Goal: Information Seeking & Learning: Learn about a topic

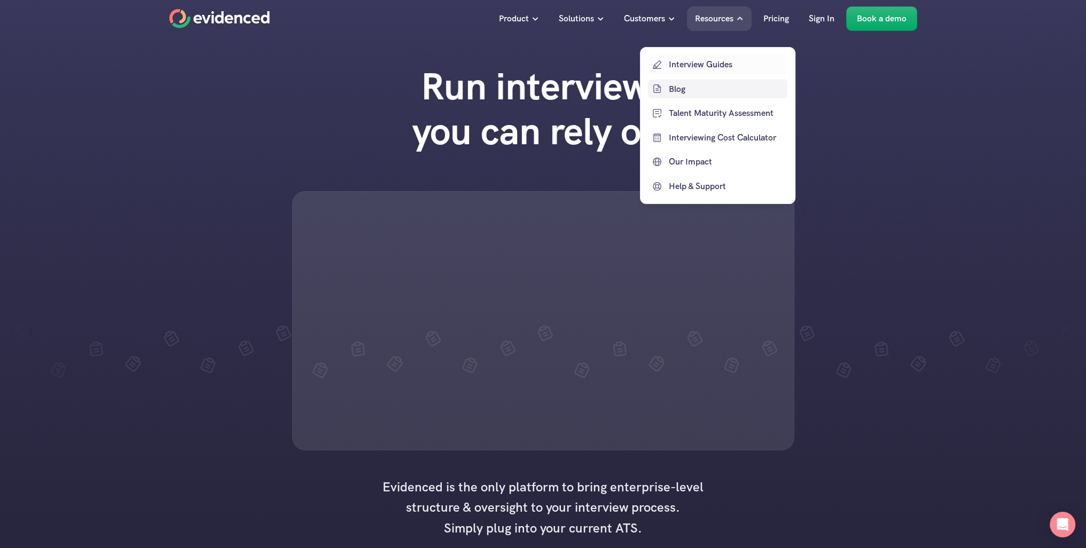
click at [674, 88] on p "Blog" at bounding box center [727, 89] width 116 height 14
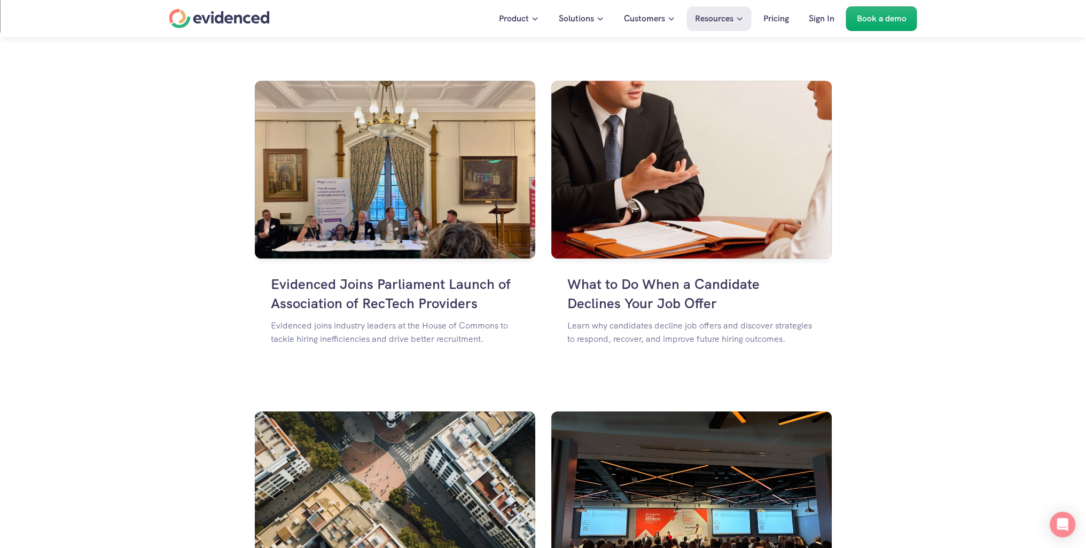
scroll to position [695, 0]
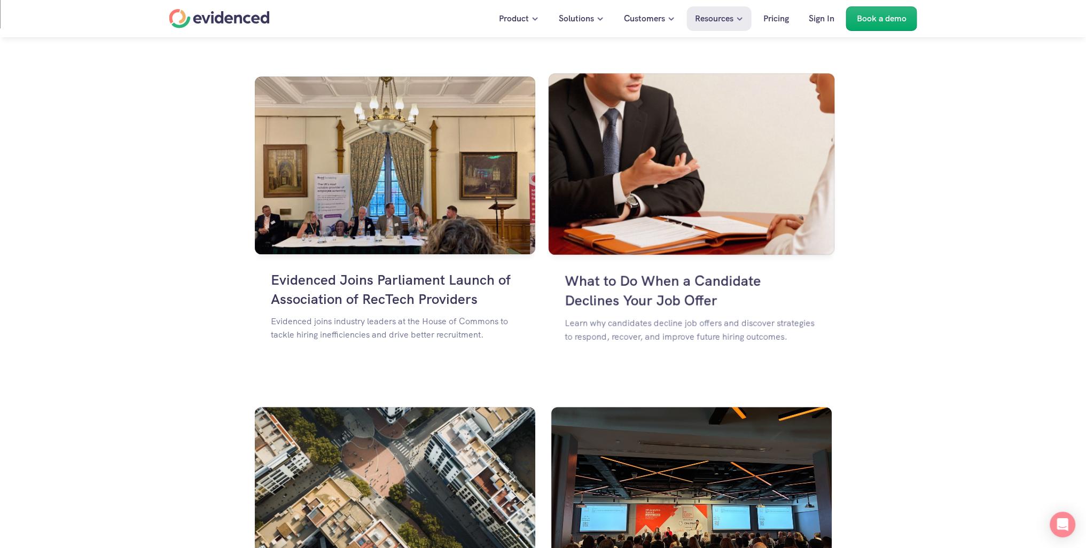
click at [601, 280] on h4 "What to Do When a Candidate Declines Your Job Offer" at bounding box center [691, 291] width 253 height 40
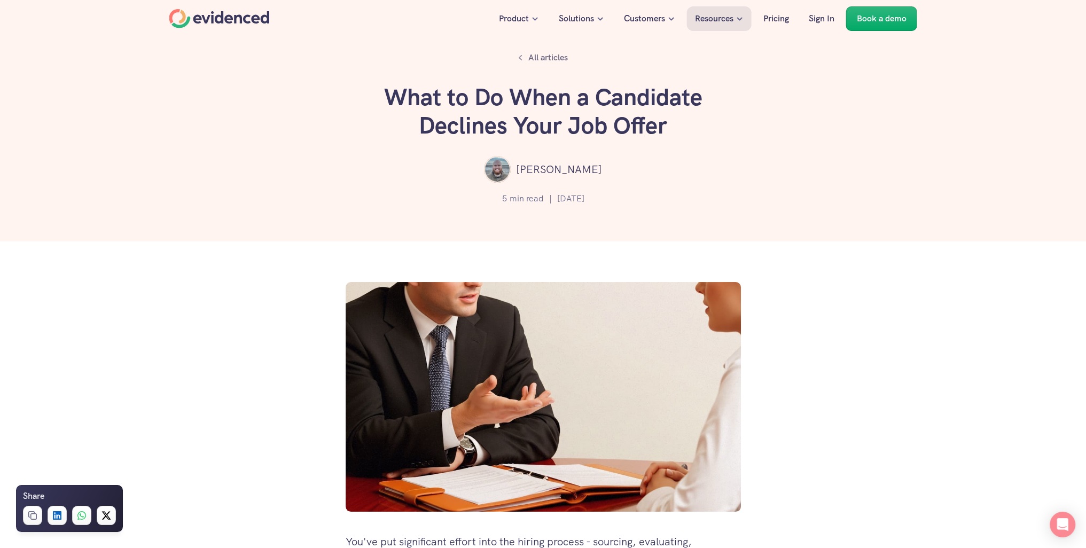
drag, startPoint x: 596, startPoint y: 172, endPoint x: 528, endPoint y: 164, distance: 68.3
click at [528, 164] on div "[PERSON_NAME]" at bounding box center [543, 169] width 1022 height 27
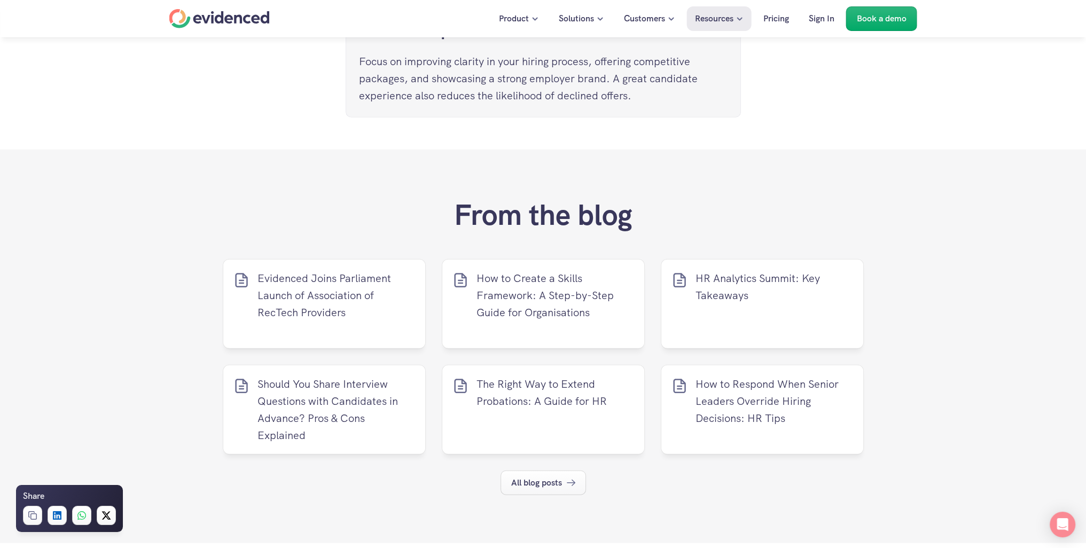
scroll to position [3527, 0]
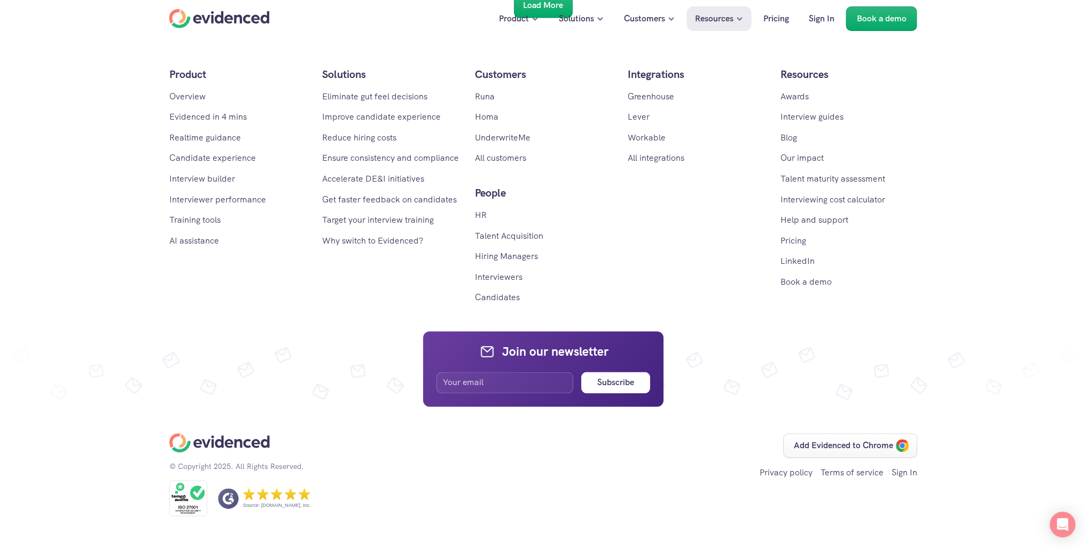
scroll to position [2093, 0]
